Goal: Task Accomplishment & Management: Manage account settings

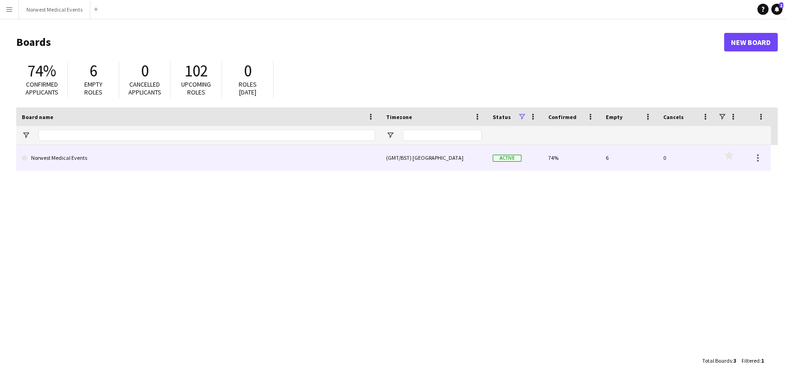
click at [250, 152] on link "Norwest Medical Events" at bounding box center [198, 158] width 353 height 26
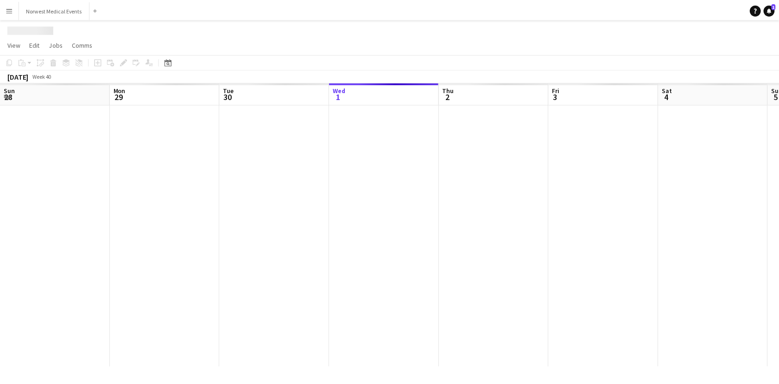
scroll to position [0, 222]
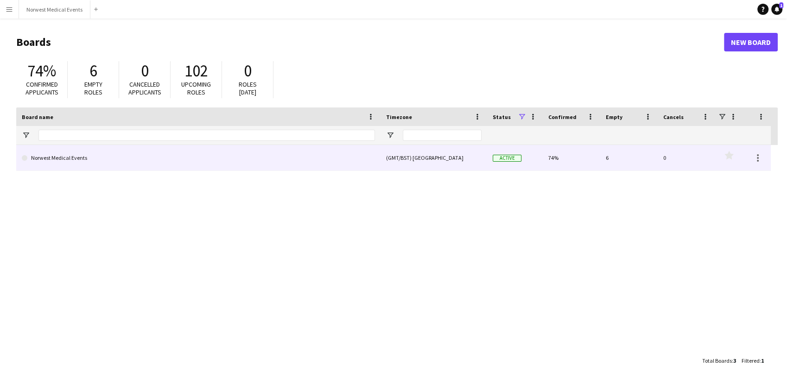
click at [139, 151] on link "Norwest Medical Events" at bounding box center [198, 158] width 353 height 26
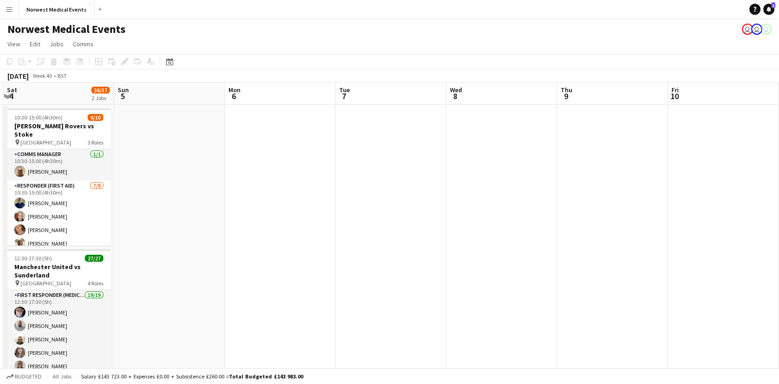
scroll to position [0, 439]
drag, startPoint x: 624, startPoint y: 227, endPoint x: 185, endPoint y: 243, distance: 439.8
click at [185, 243] on app-calendar-viewport "Tue 30 10/10 1 Job Wed 1 Thu 2 Fri 3 Sat 4 36/37 2 Jobs Sun 5 Mon 6 Tue 7 Wed 8…" at bounding box center [389, 265] width 779 height 365
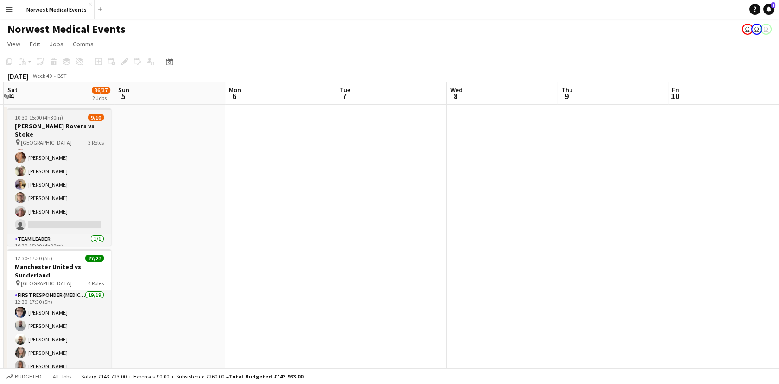
scroll to position [84, 0]
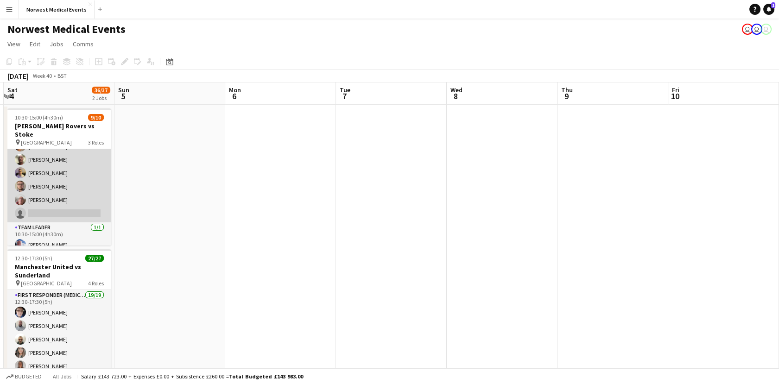
click at [51, 179] on app-card-role "Responder (First Aid) 7/8 10:30-15:00 (4h30m) Paul Walmsley Doug Black Debie Wa…" at bounding box center [59, 160] width 104 height 126
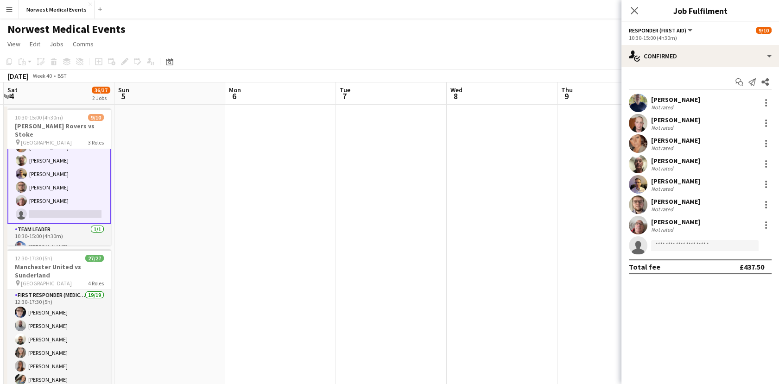
scroll to position [85, 0]
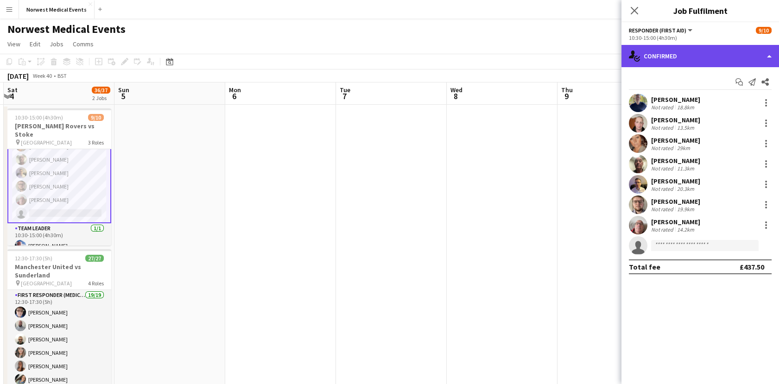
click at [707, 57] on div "single-neutral-actions-check-2 Confirmed" at bounding box center [701, 56] width 158 height 22
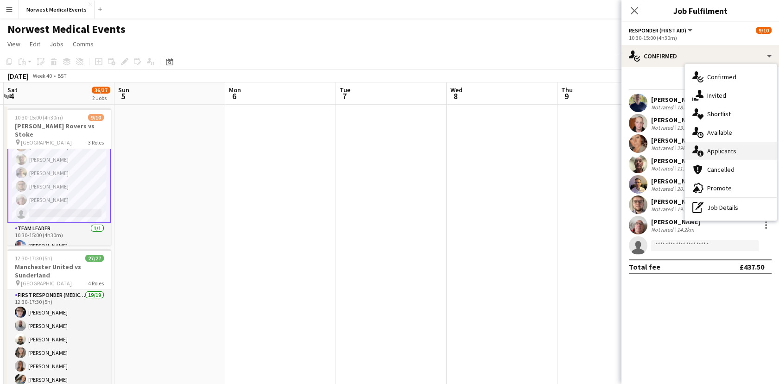
click at [745, 159] on div "single-neutral-actions-information Applicants" at bounding box center [731, 151] width 92 height 19
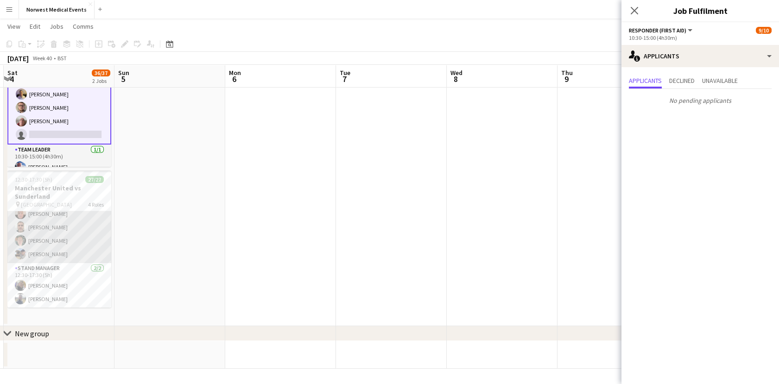
scroll to position [184, 0]
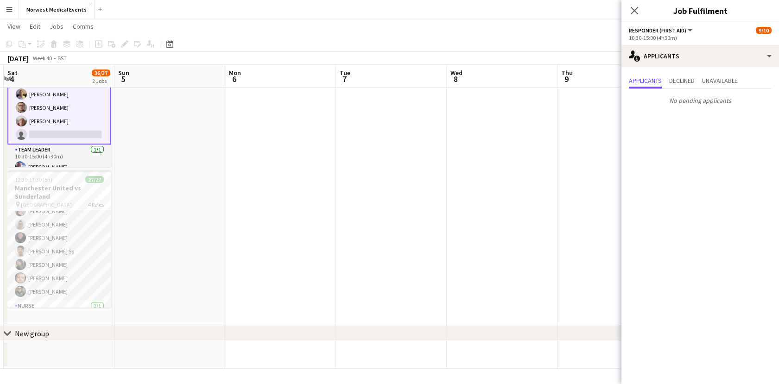
click at [230, 2] on app-navbar "Menu Boards Boards Boards All jobs Status Workforce Workforce My Workforce Recr…" at bounding box center [389, 9] width 779 height 19
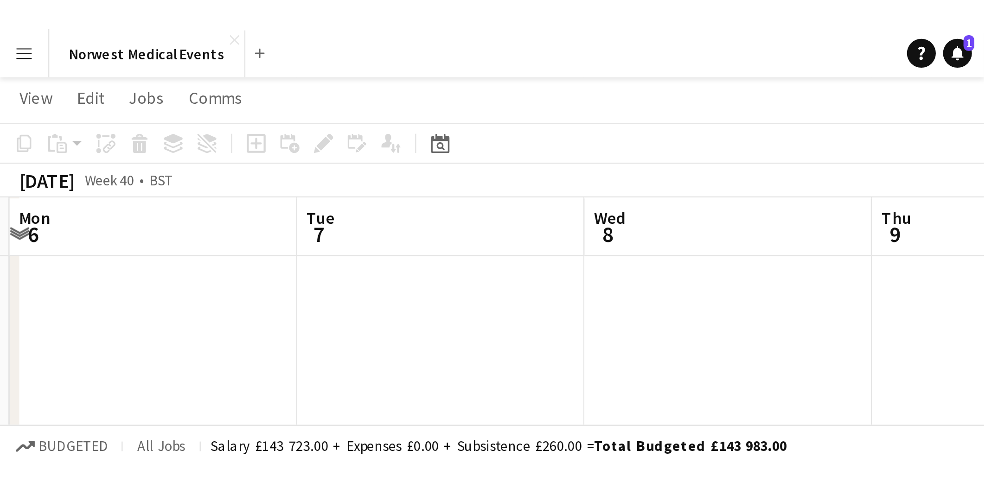
scroll to position [0, 0]
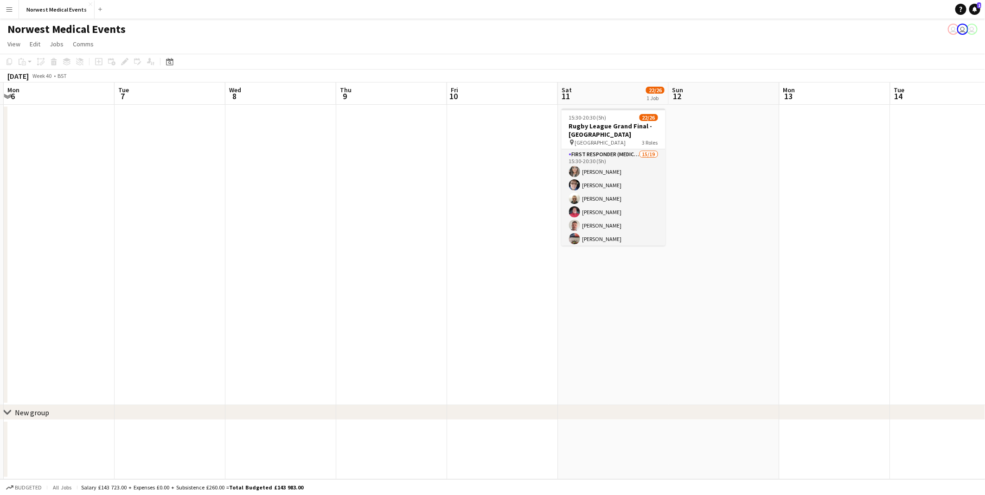
click at [787, 258] on app-calendar-viewport "Thu 2 Fri 3 Sat 4 36/37 2 Jobs Sun 5 Mon 6 Tue 7 Wed 8 Thu 9 Fri 10 Sat 11 22/2…" at bounding box center [492, 281] width 985 height 397
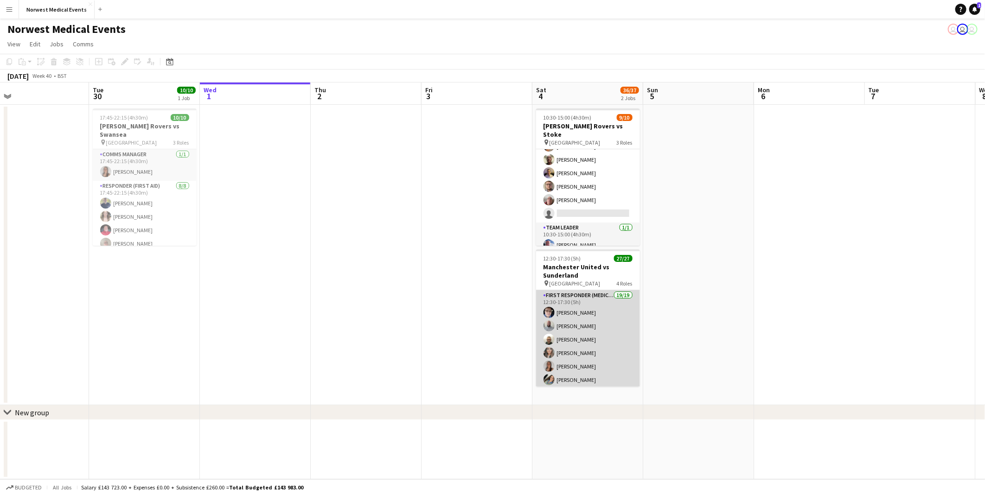
scroll to position [339, 0]
click at [582, 334] on app-card-role "Senior Responder (FREC 4 or Above) 5/5 12:30-17:30 (5h) Chloe Webster Jack Dunn…" at bounding box center [588, 298] width 104 height 85
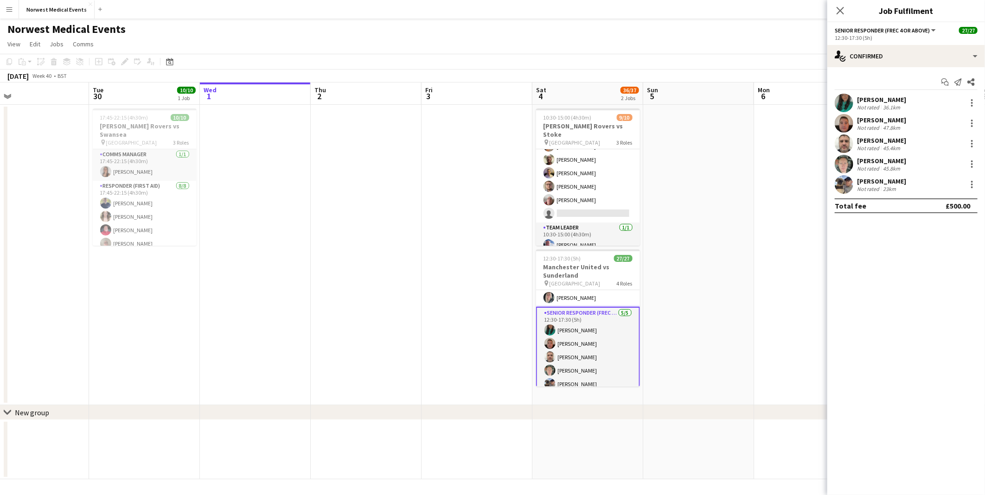
scroll to position [340, 0]
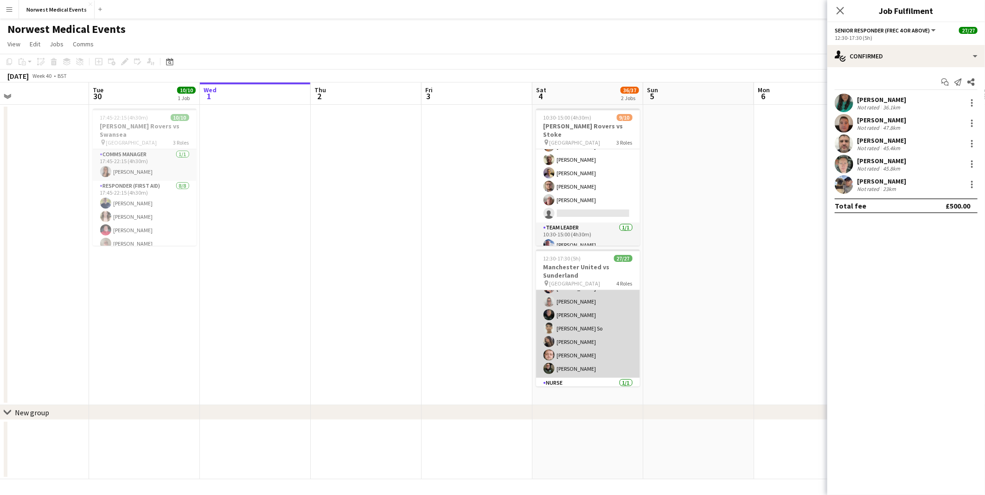
click at [591, 332] on app-card-role "First Responder (Medical) 19/19 12:30-17:30 (5h) Phil Brown Samuel Catterall Wi…" at bounding box center [588, 241] width 104 height 274
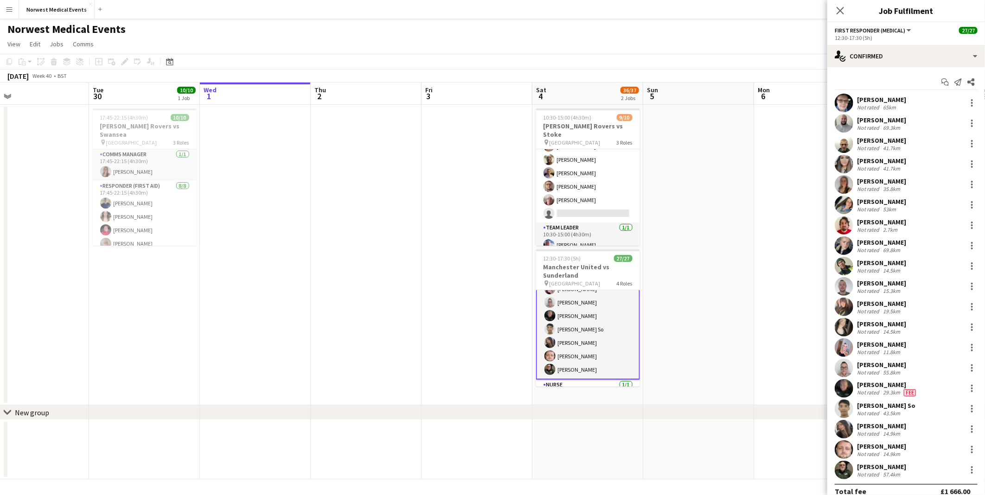
scroll to position [186, 0]
click at [787, 384] on app-user-avatar at bounding box center [843, 470] width 19 height 19
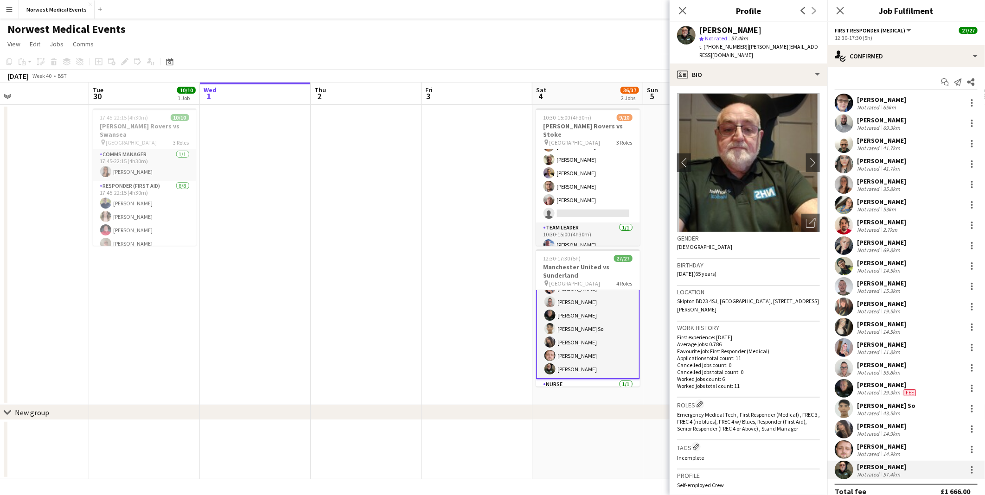
click at [787, 384] on div "14.9km" at bounding box center [891, 433] width 21 height 7
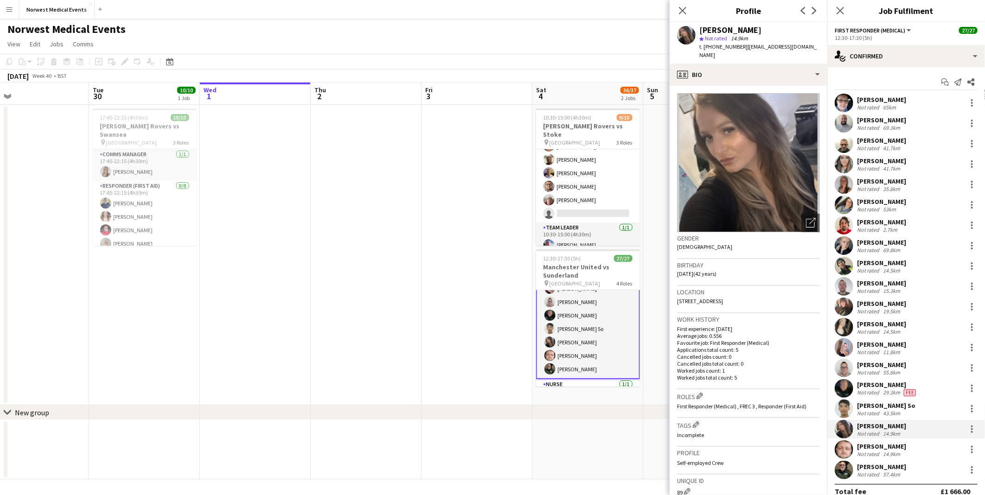
drag, startPoint x: 738, startPoint y: 152, endPoint x: 861, endPoint y: 410, distance: 286.3
click at [787, 384] on div "Not rated" at bounding box center [869, 413] width 24 height 7
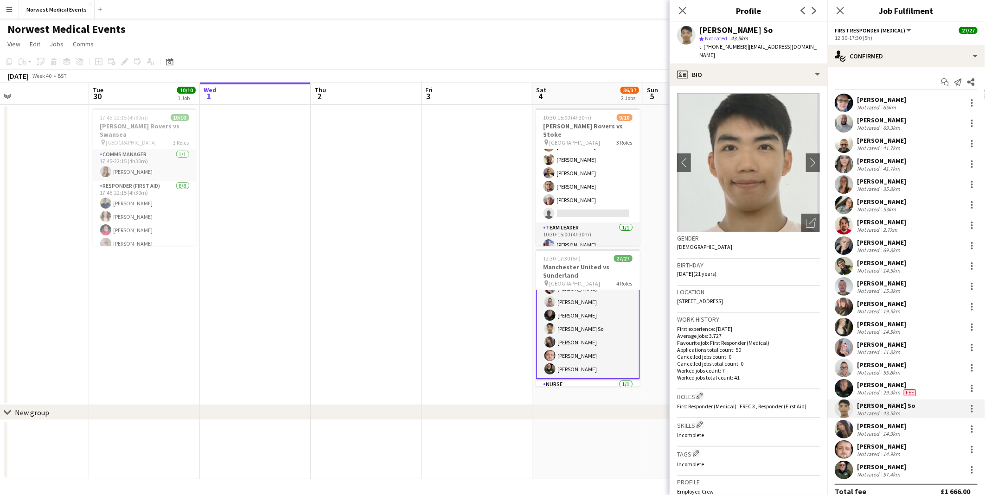
click at [787, 384] on div "Not rated" at bounding box center [869, 433] width 24 height 7
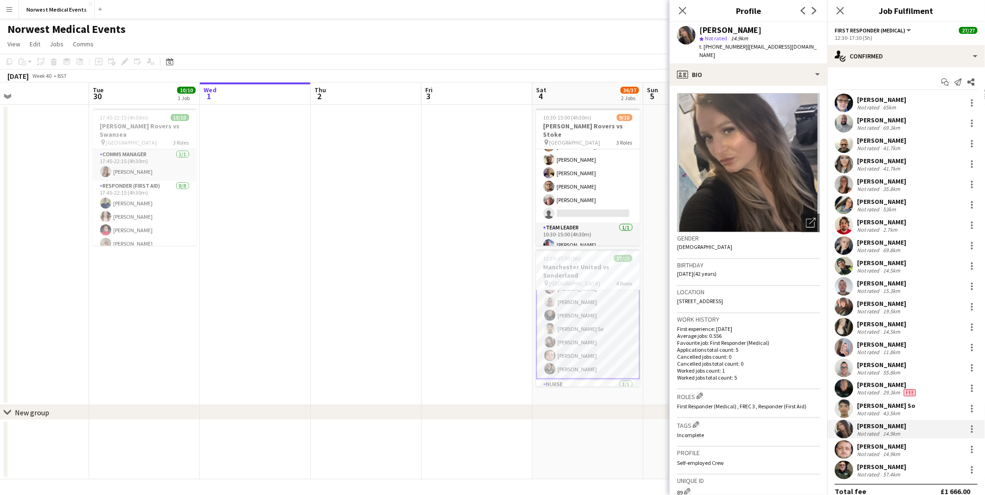
click at [787, 197] on div "Erin Gilfoyle Not rated 53km" at bounding box center [906, 205] width 158 height 19
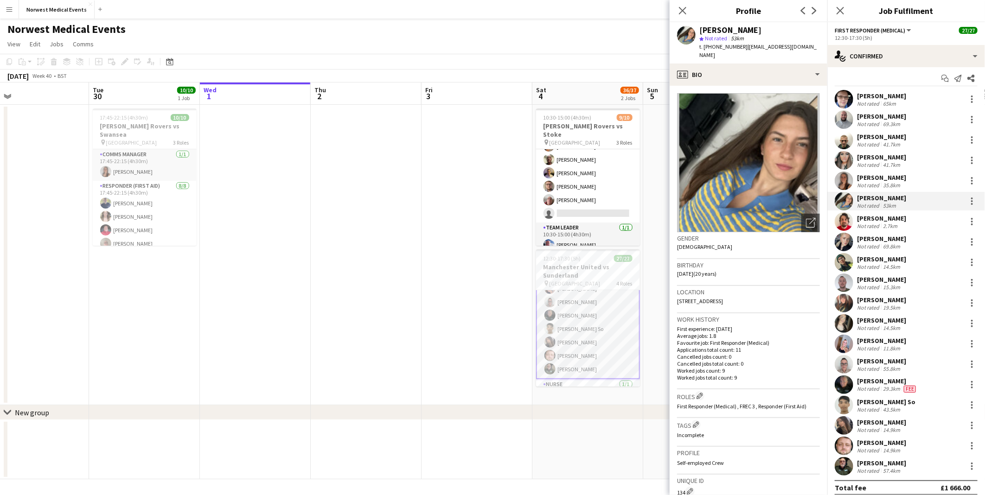
scroll to position [11, 0]
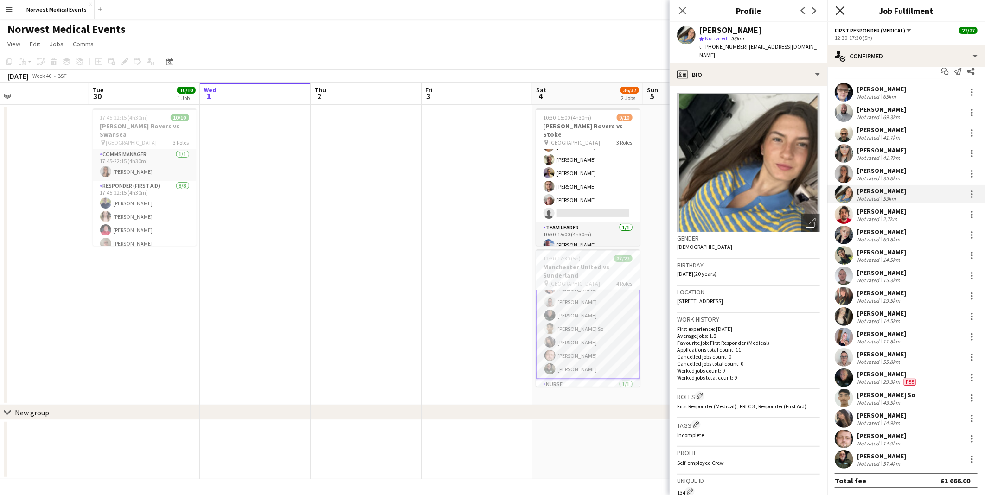
click at [787, 12] on icon at bounding box center [839, 10] width 9 height 9
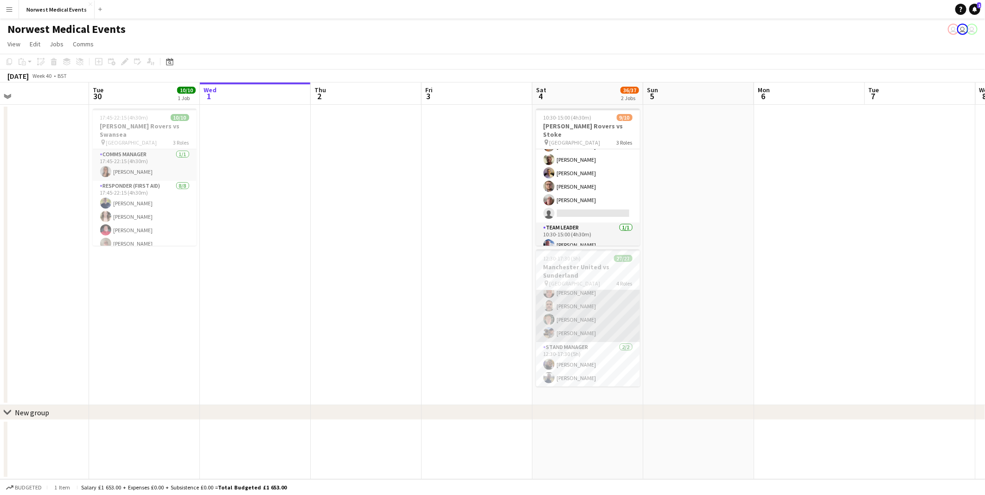
click at [580, 326] on app-card-role "Senior Responder (FREC 4 or Above) 5/5 12:30-17:30 (5h) Chloe Webster Jack Dunn…" at bounding box center [588, 299] width 104 height 85
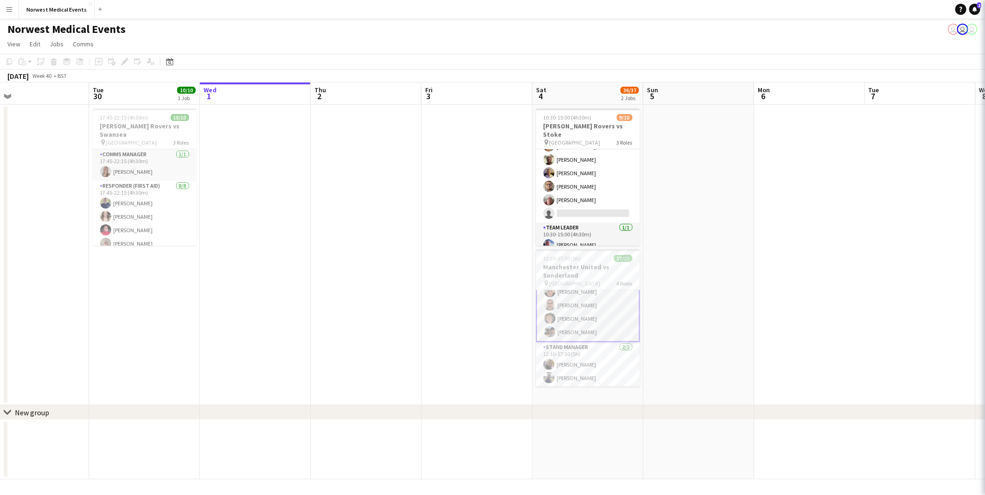
scroll to position [340, 0]
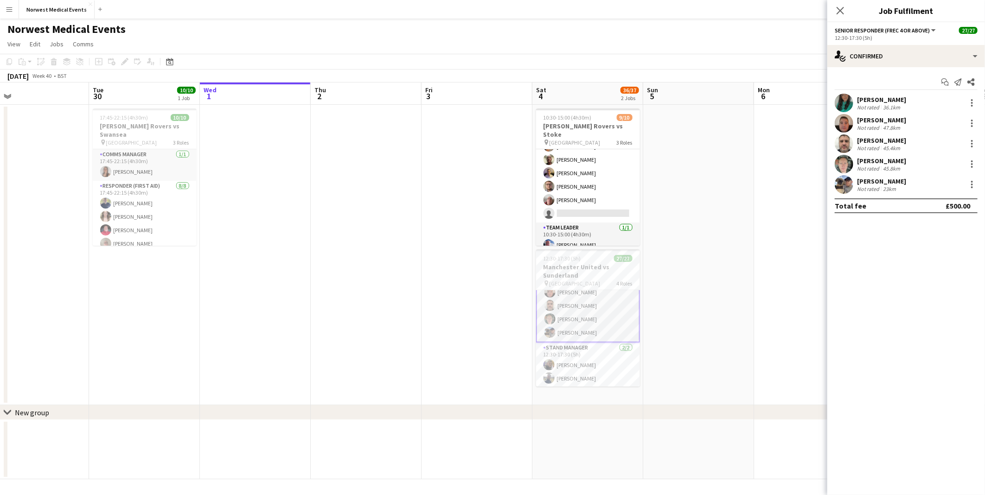
drag, startPoint x: 844, startPoint y: 120, endPoint x: 838, endPoint y: 119, distance: 6.1
click at [787, 118] on app-user-avatar at bounding box center [843, 123] width 19 height 19
click at [787, 119] on app-user-avatar at bounding box center [843, 123] width 19 height 19
click at [787, 124] on app-user-avatar at bounding box center [843, 123] width 19 height 19
